Goal: Complete application form: Complete application form

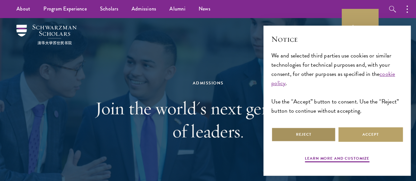
click at [327, 133] on button "Reject" at bounding box center [304, 134] width 65 height 15
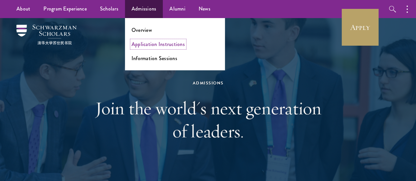
click at [142, 46] on link "Application Instructions" at bounding box center [158, 44] width 53 height 8
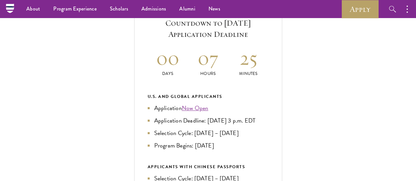
scroll to position [242, 0]
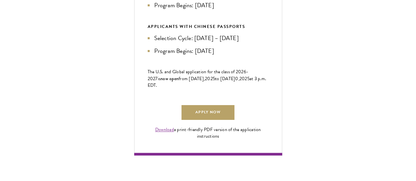
scroll to position [412, 0]
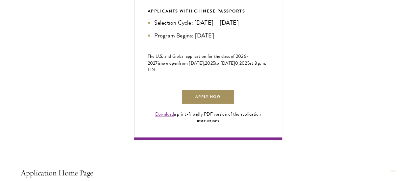
click at [234, 105] on link "Apply Now" at bounding box center [208, 97] width 53 height 15
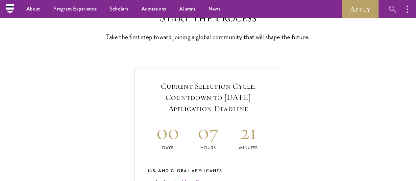
scroll to position [0, 0]
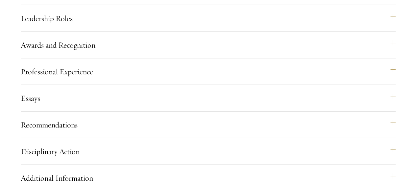
scroll to position [701, 0]
